Goal: Navigation & Orientation: Find specific page/section

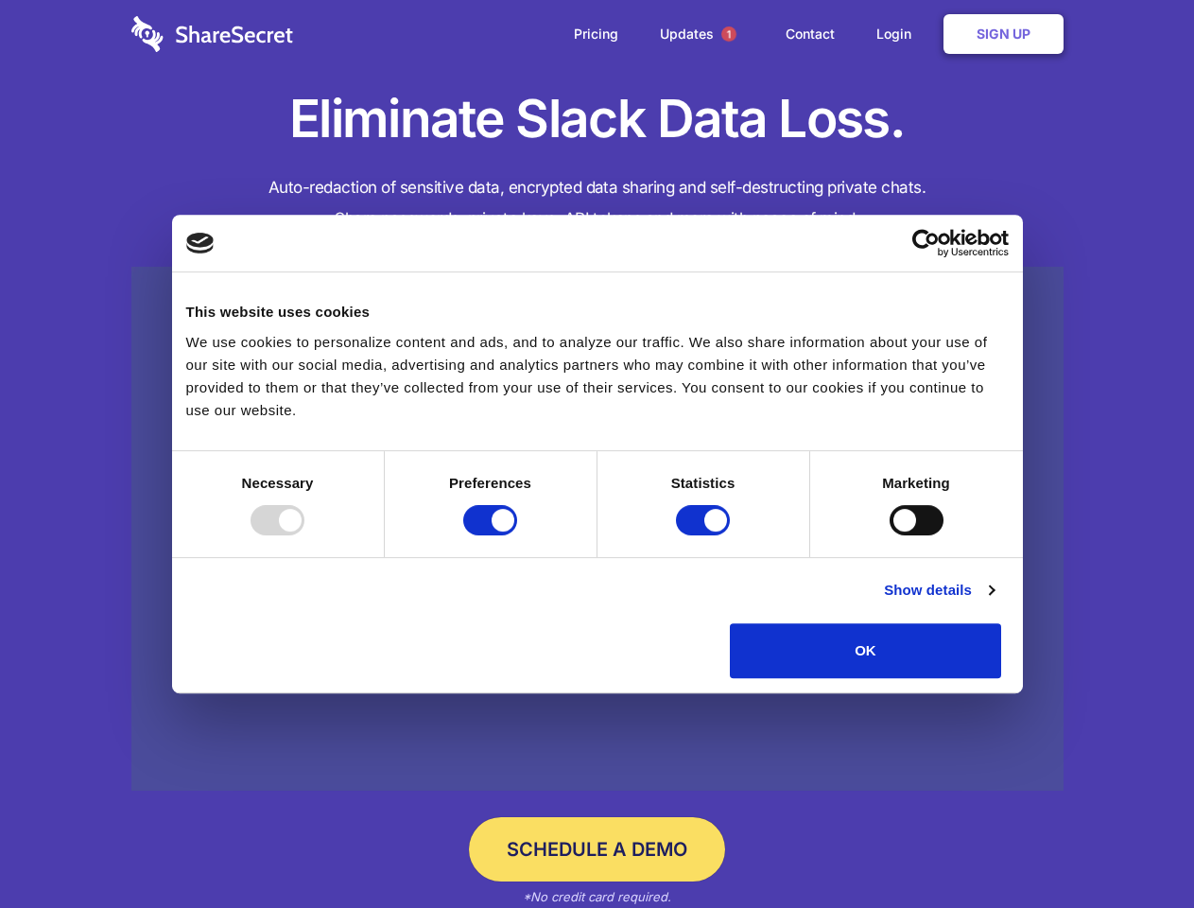
click at [304, 535] on div at bounding box center [278, 520] width 54 height 30
click at [517, 535] on input "Preferences" at bounding box center [490, 520] width 54 height 30
checkbox input "false"
click at [705, 535] on input "Statistics" at bounding box center [703, 520] width 54 height 30
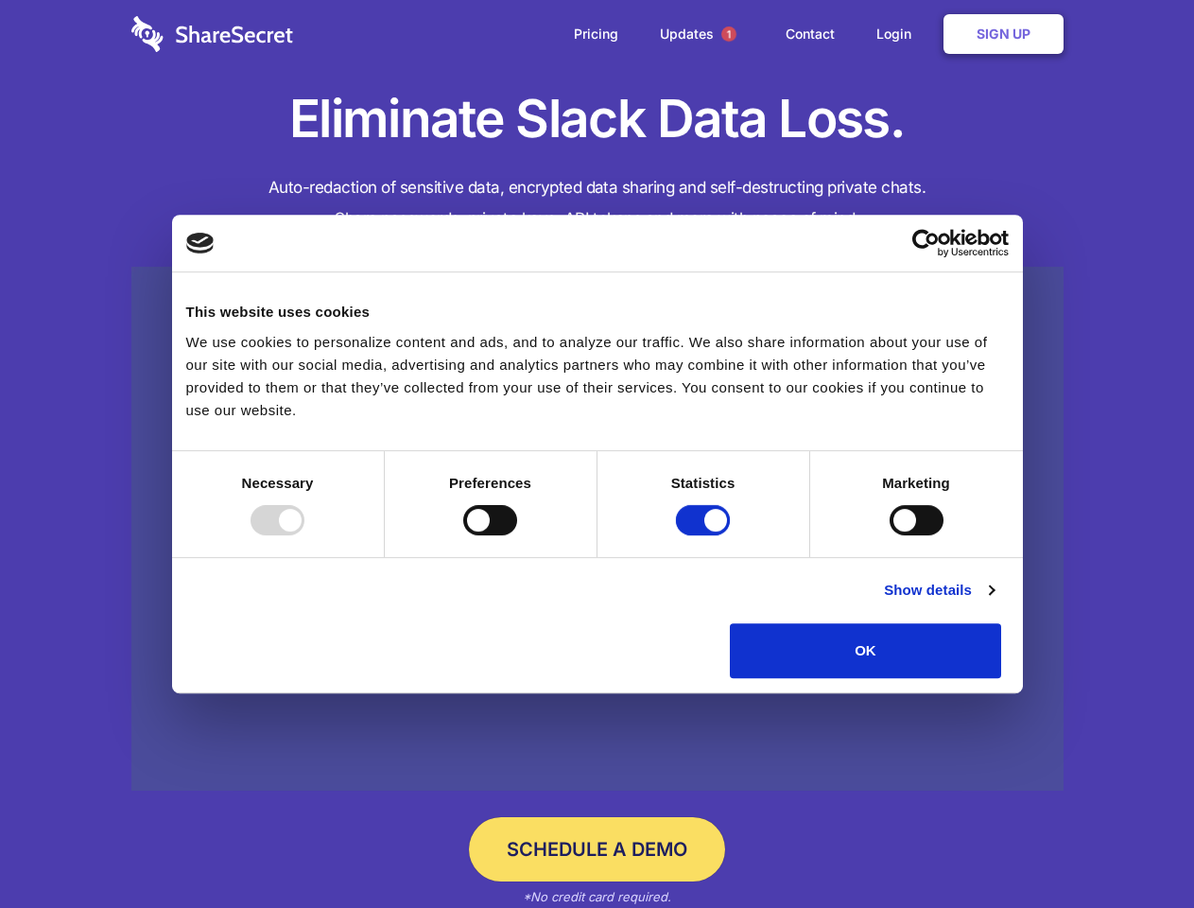
checkbox input "false"
click at [890, 535] on input "Marketing" at bounding box center [917, 520] width 54 height 30
checkbox input "true"
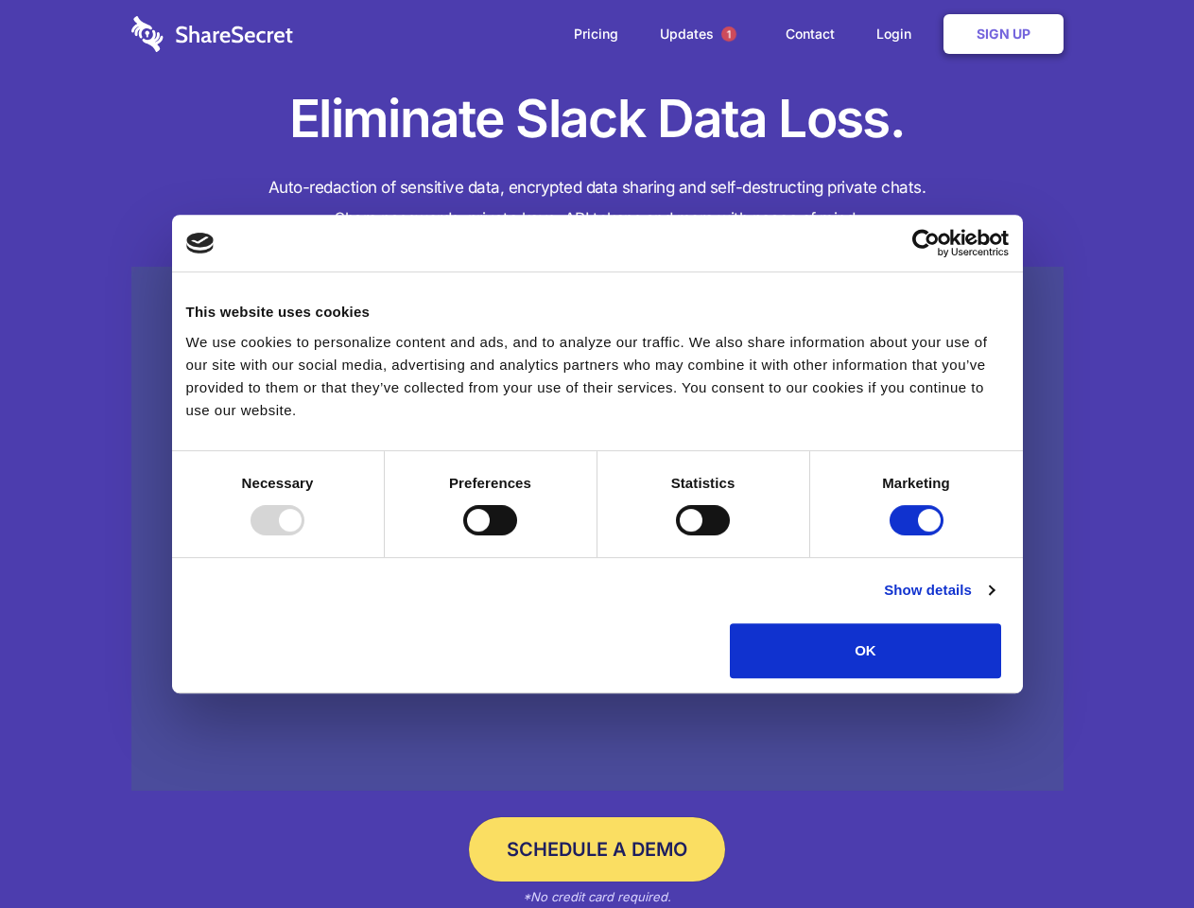
click at [994, 601] on link "Show details" at bounding box center [939, 590] width 110 height 23
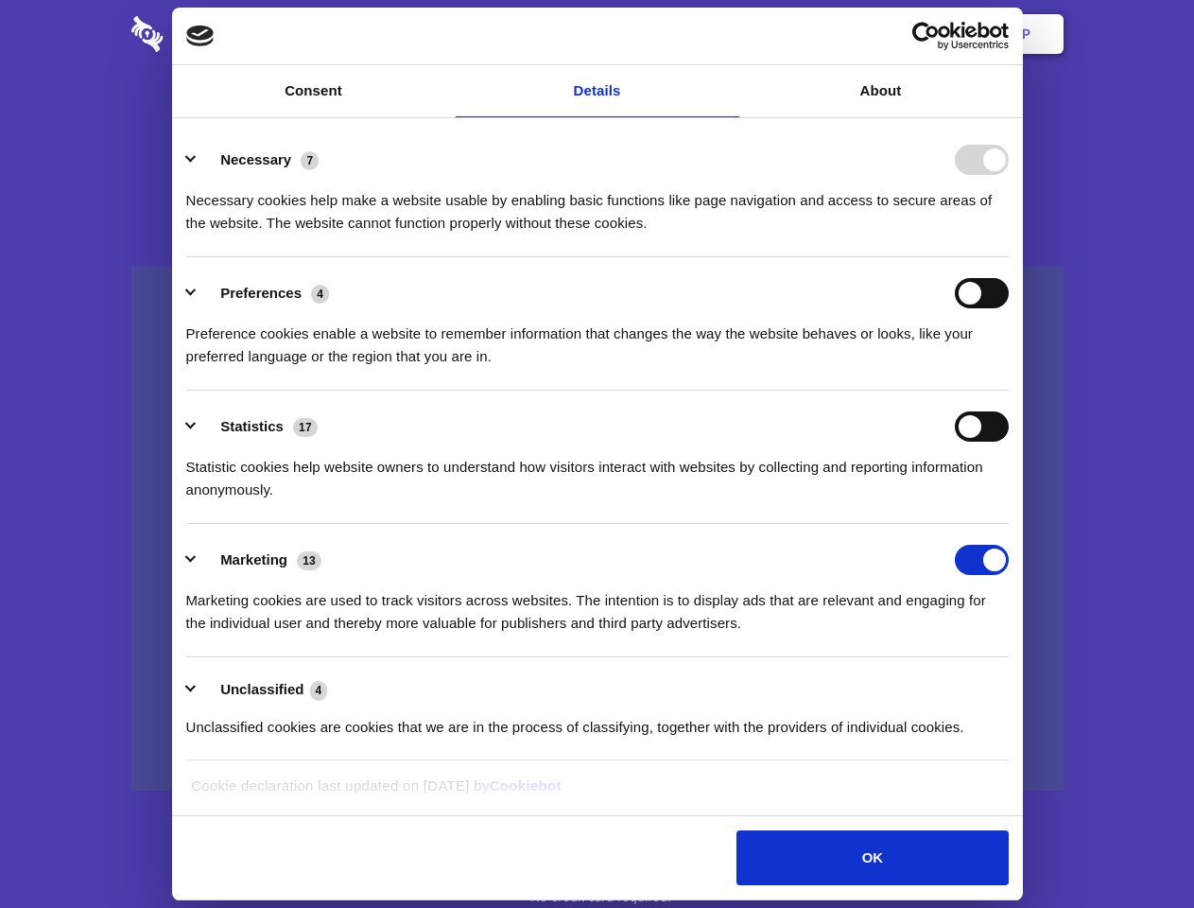
click at [1017, 684] on ul "Necessary 7 Necessary cookies help make a website usable by enabling basic func…" at bounding box center [597, 442] width 840 height 637
click at [728, 34] on span "1" at bounding box center [728, 33] width 15 height 15
